Goal: Task Accomplishment & Management: Use online tool/utility

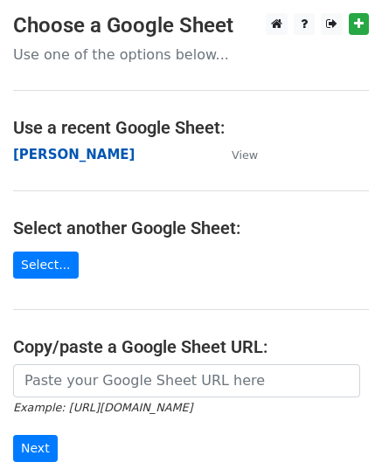
click at [57, 156] on strong "[PERSON_NAME]" at bounding box center [73, 155] width 121 height 16
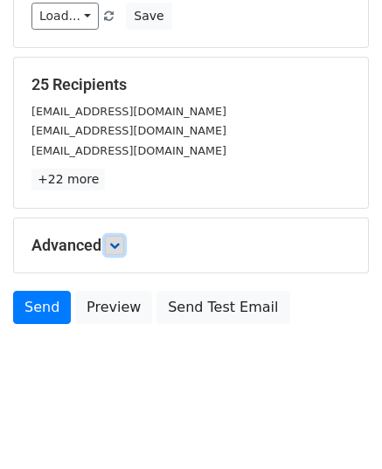
click at [117, 244] on icon at bounding box center [114, 245] width 10 height 10
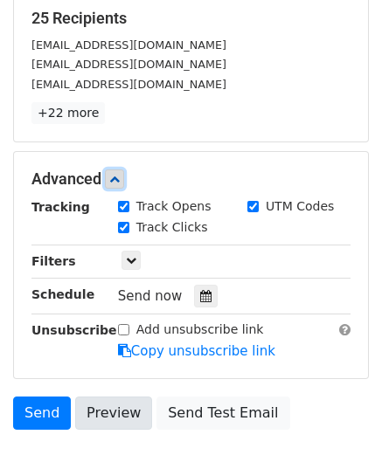
scroll to position [376, 0]
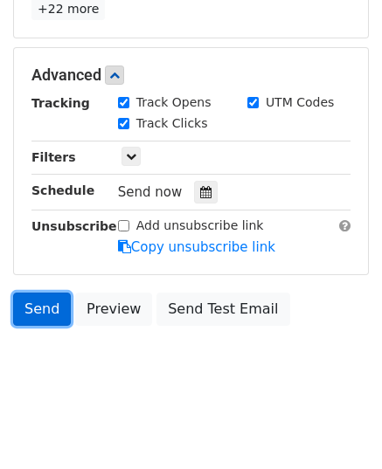
click at [45, 312] on link "Send" at bounding box center [42, 309] width 58 height 33
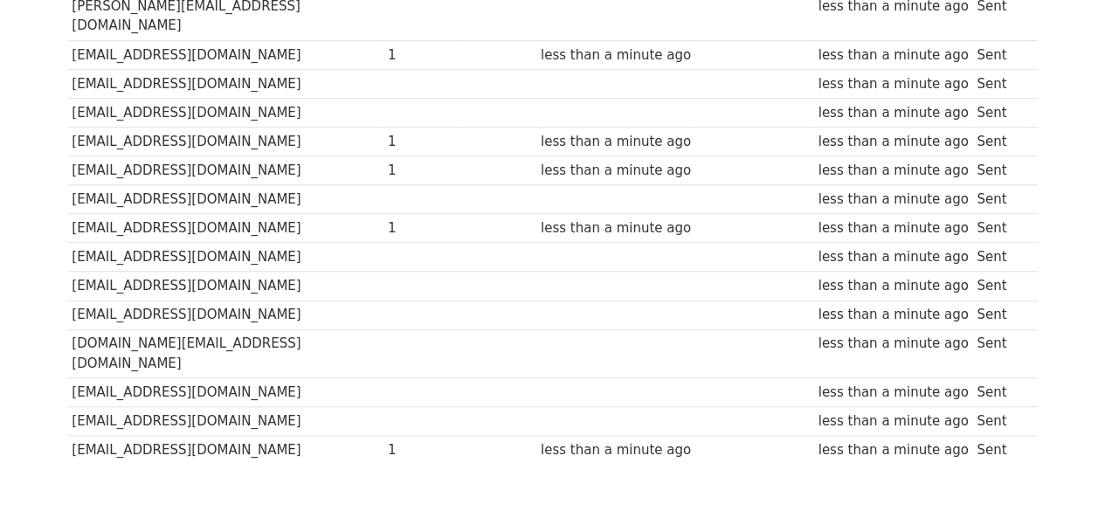
scroll to position [640, 0]
